Goal: Navigation & Orientation: Find specific page/section

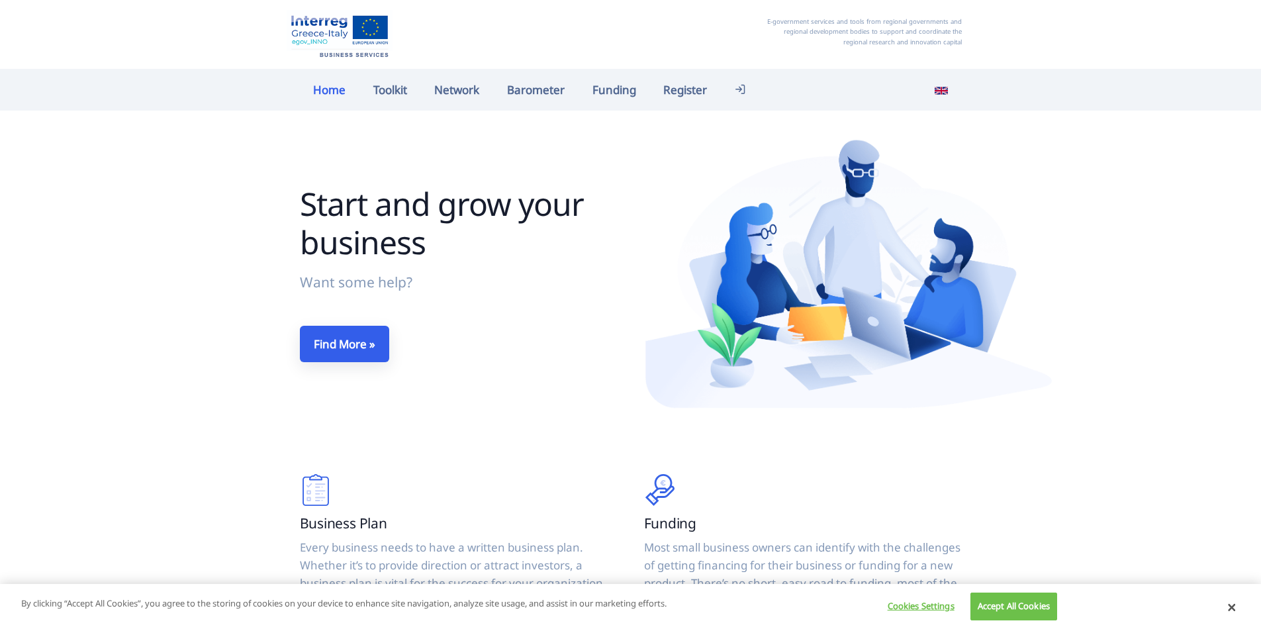
click at [339, 89] on link "Home" at bounding box center [330, 89] width 60 height 28
click at [383, 93] on link "Toolkit" at bounding box center [391, 89] width 62 height 28
click at [330, 91] on link "Home" at bounding box center [330, 89] width 60 height 28
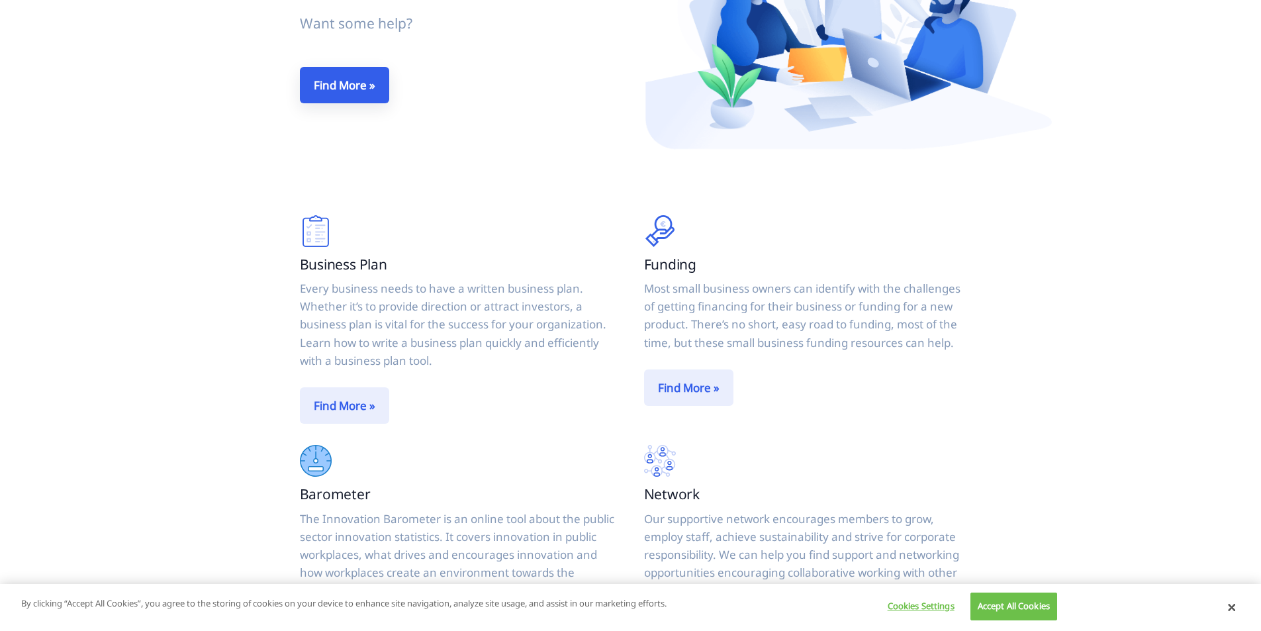
scroll to position [397, 0]
